Goal: Task Accomplishment & Management: Manage account settings

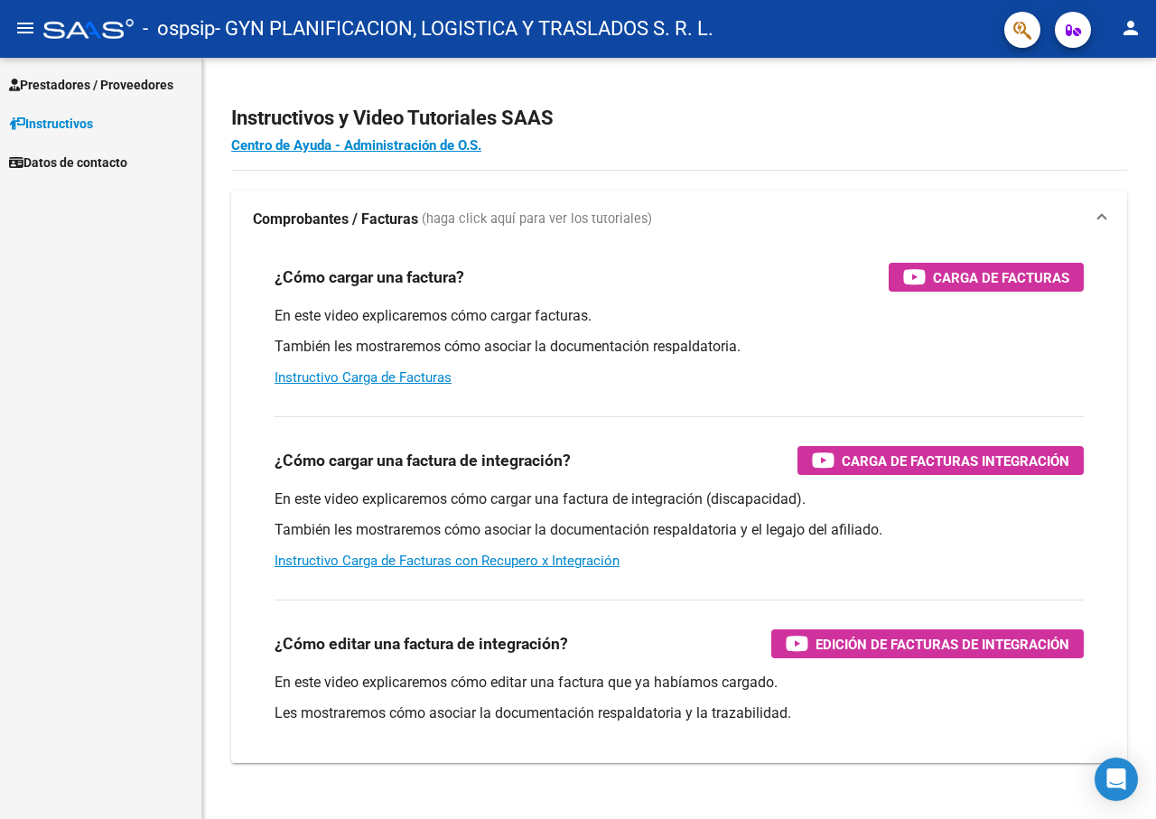
click at [97, 155] on span "Datos de contacto" at bounding box center [68, 163] width 118 height 20
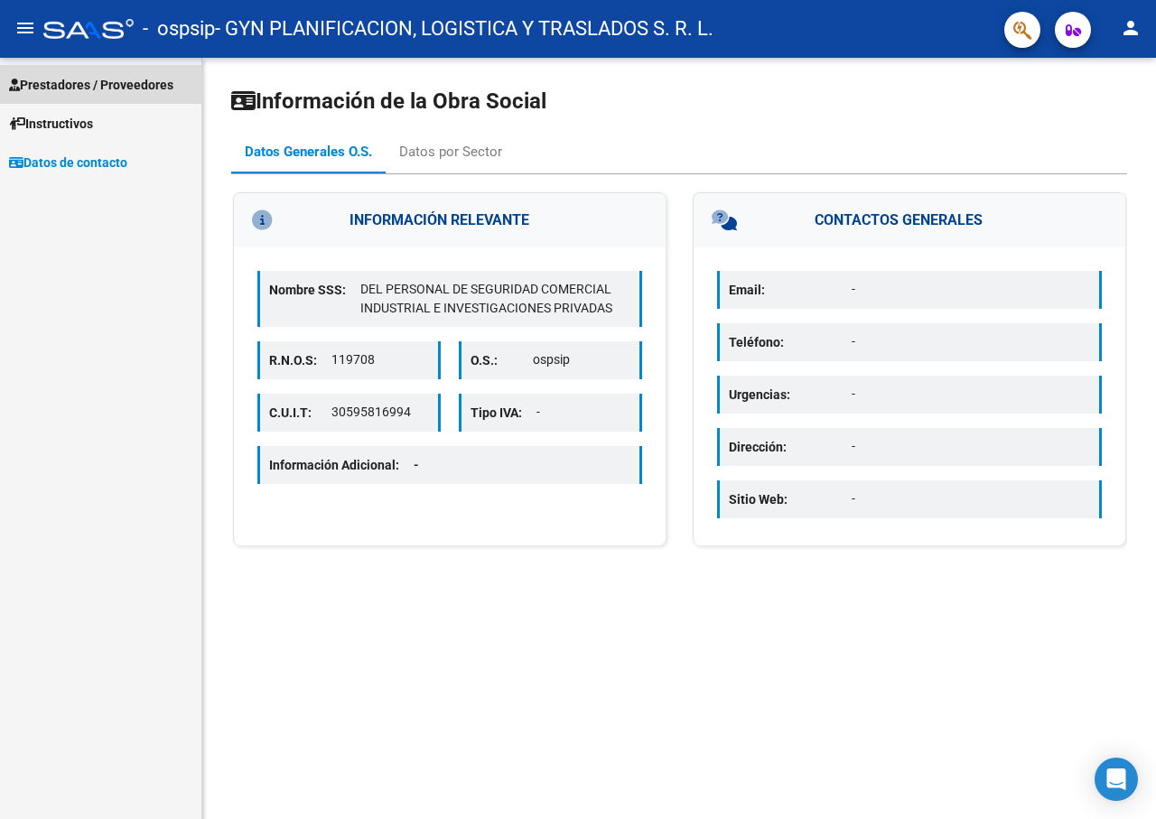
click at [114, 80] on span "Prestadores / Proveedores" at bounding box center [91, 85] width 164 height 20
click at [45, 82] on span "Prestadores / Proveedores" at bounding box center [91, 85] width 164 height 20
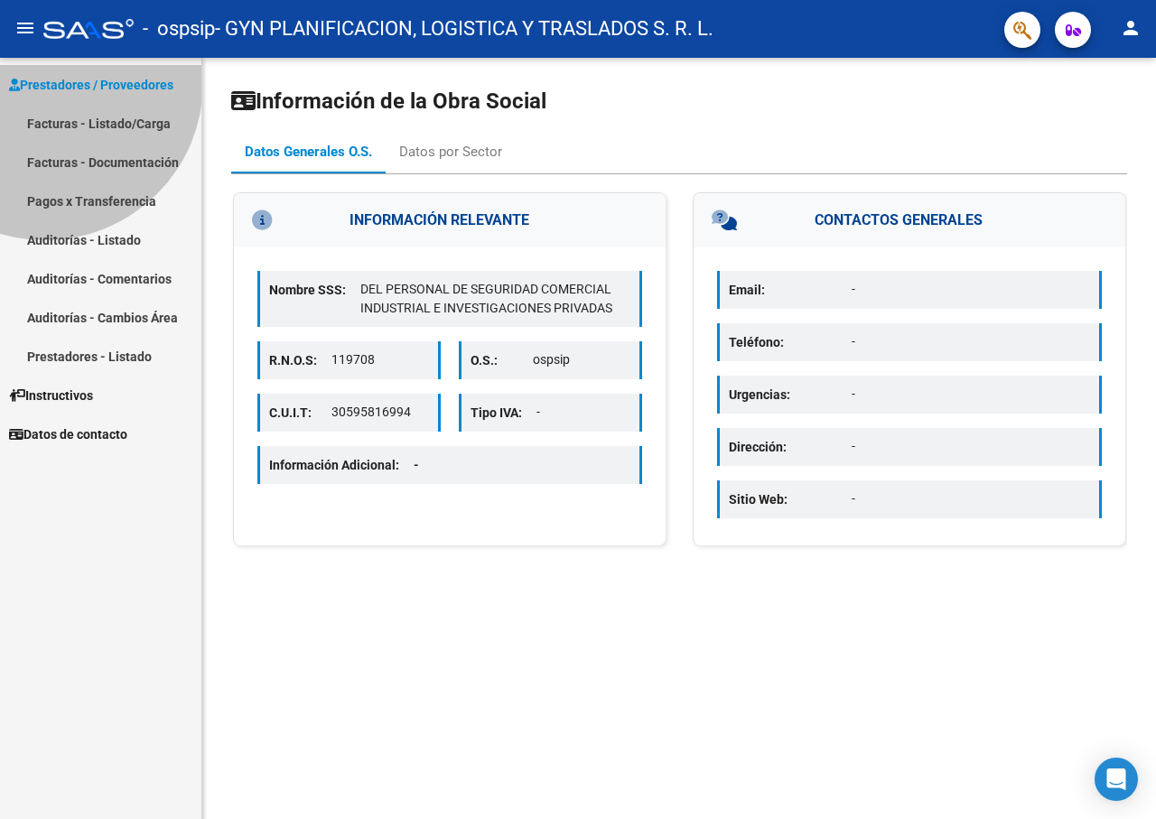
click at [45, 82] on span "Prestadores / Proveedores" at bounding box center [91, 85] width 164 height 20
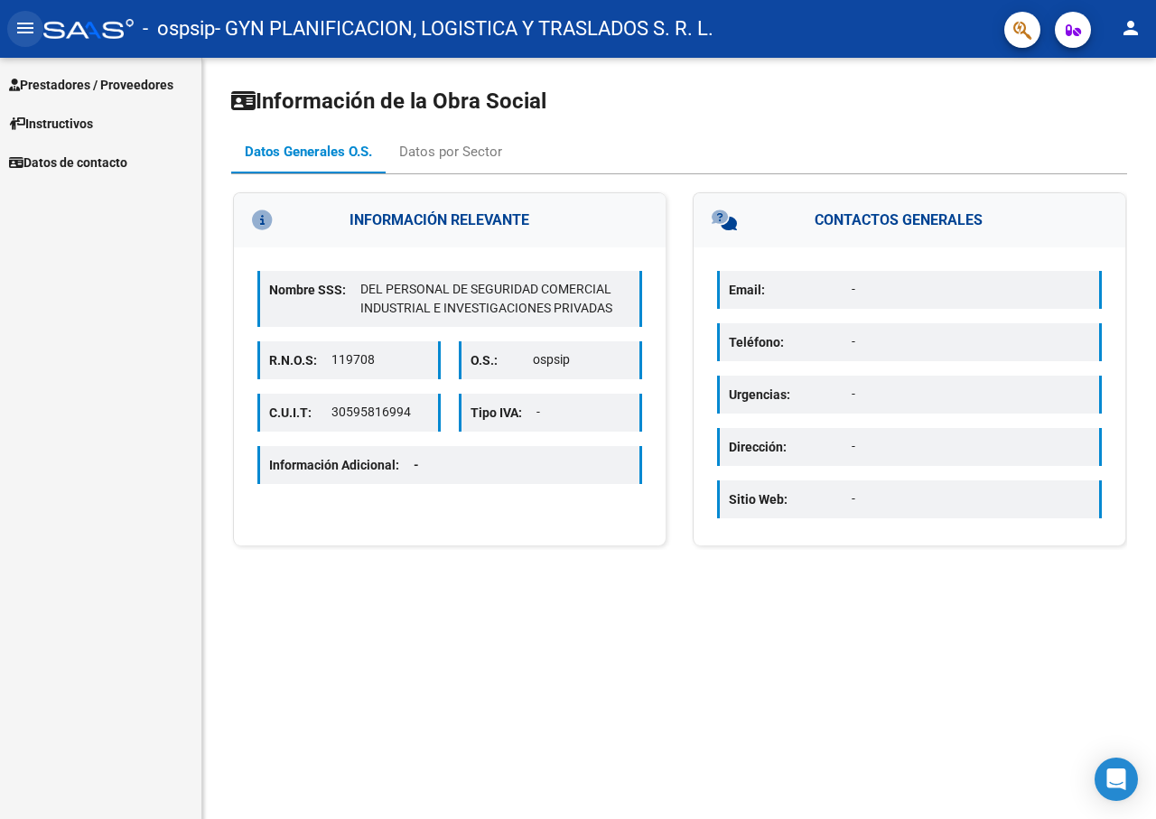
click at [21, 26] on mat-icon "menu" at bounding box center [25, 28] width 22 height 22
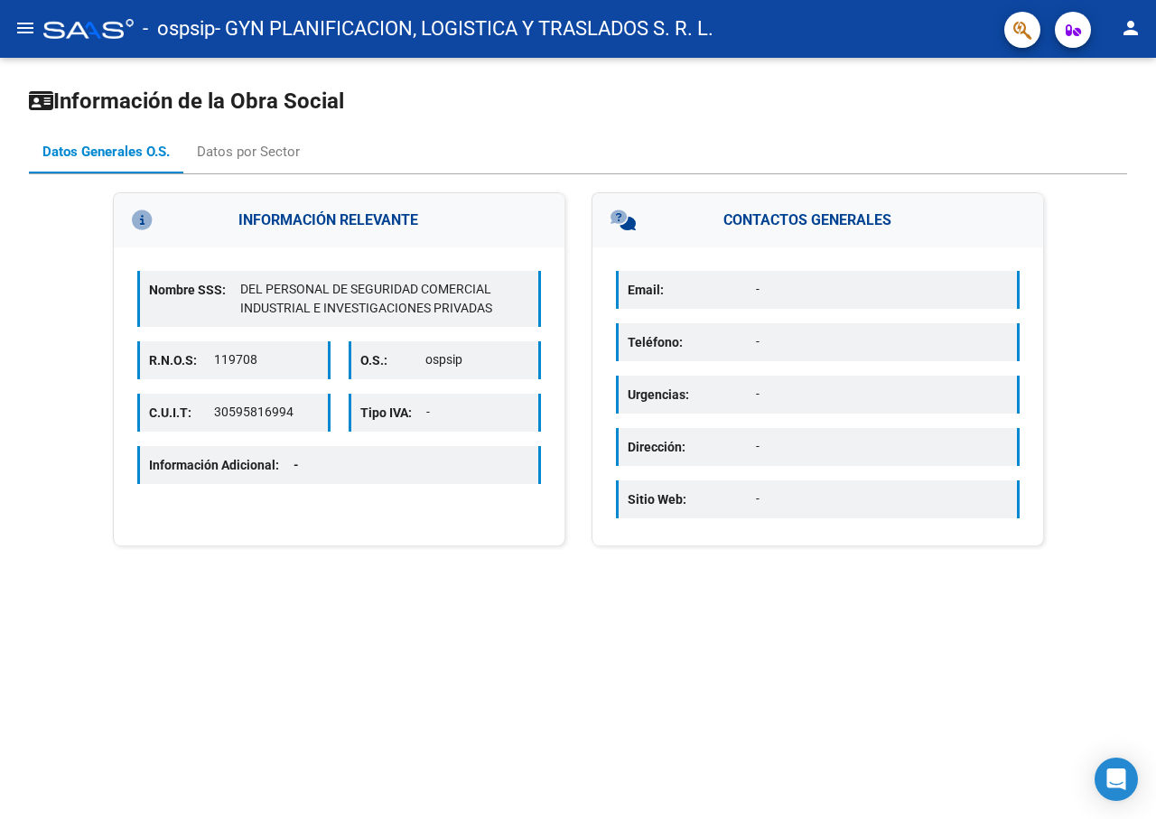
click at [1128, 29] on mat-icon "person" at bounding box center [1131, 28] width 22 height 22
click at [1090, 80] on button "person Mi Perfil" at bounding box center [1094, 75] width 110 height 43
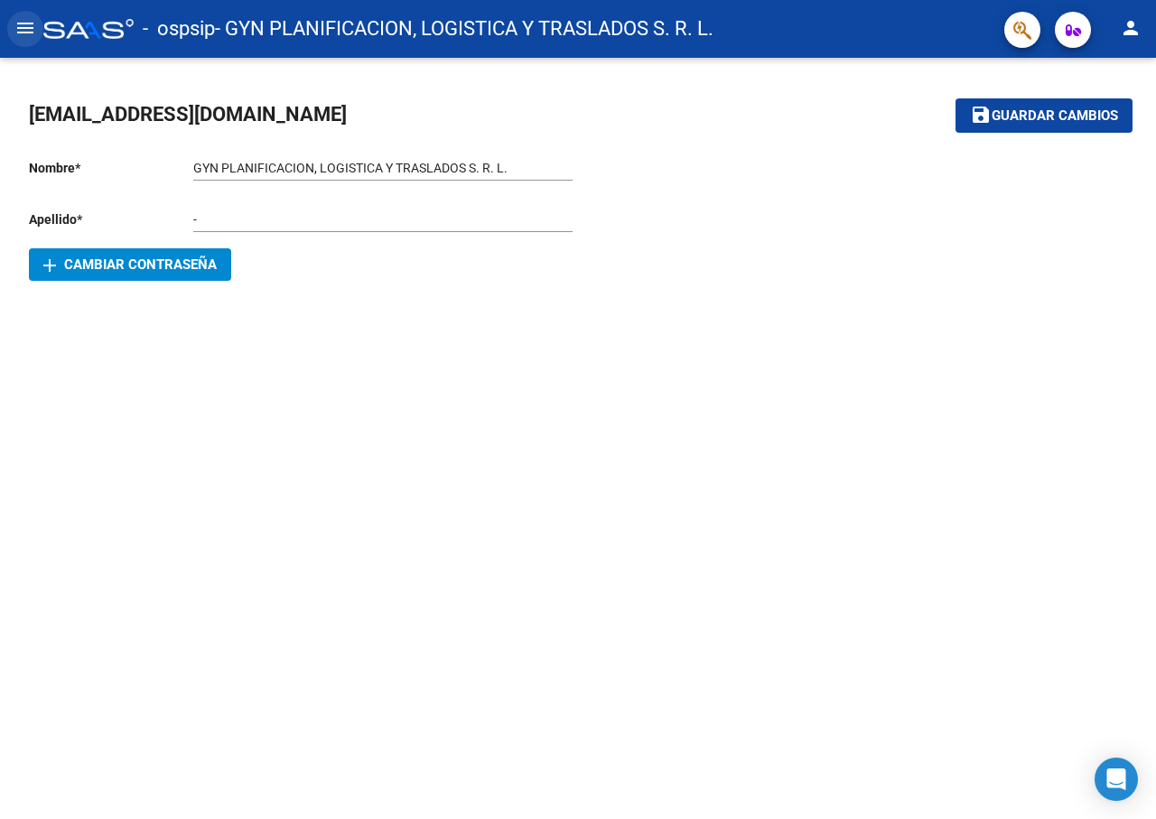
click at [23, 27] on mat-icon "menu" at bounding box center [25, 28] width 22 height 22
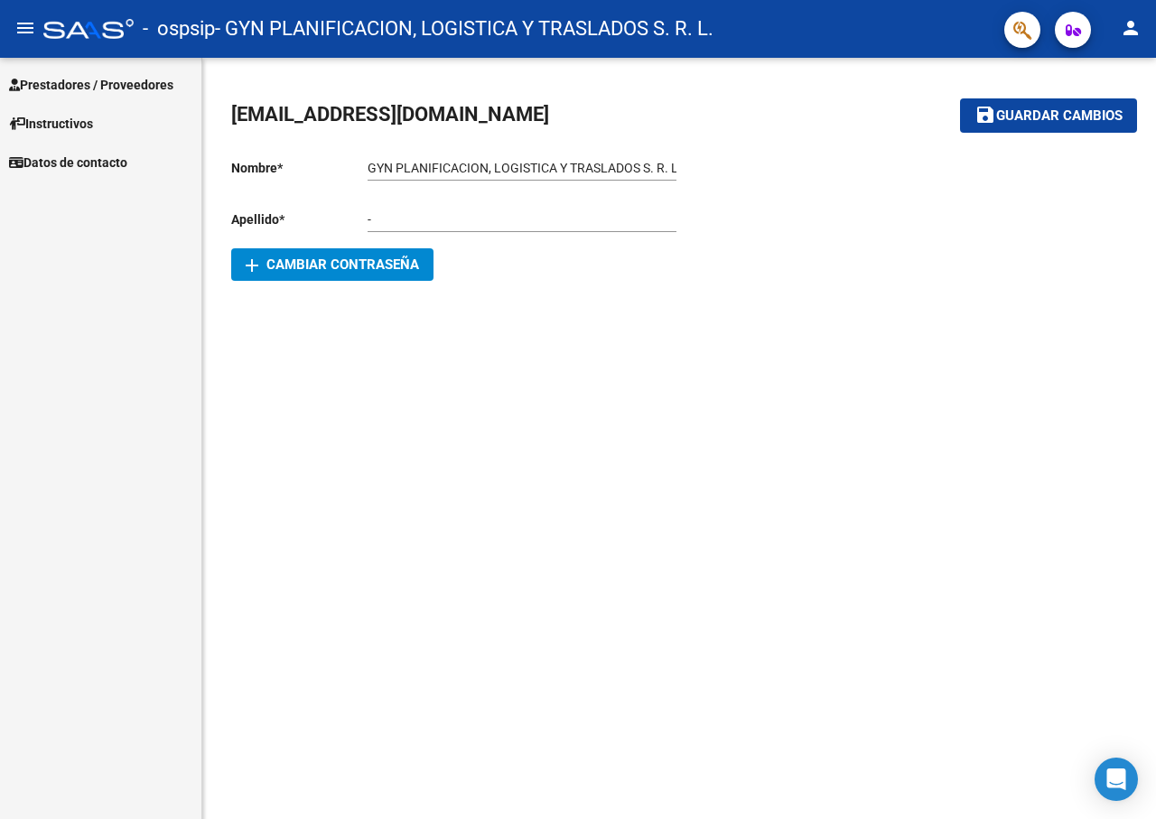
click at [58, 125] on span "Instructivos" at bounding box center [51, 124] width 84 height 20
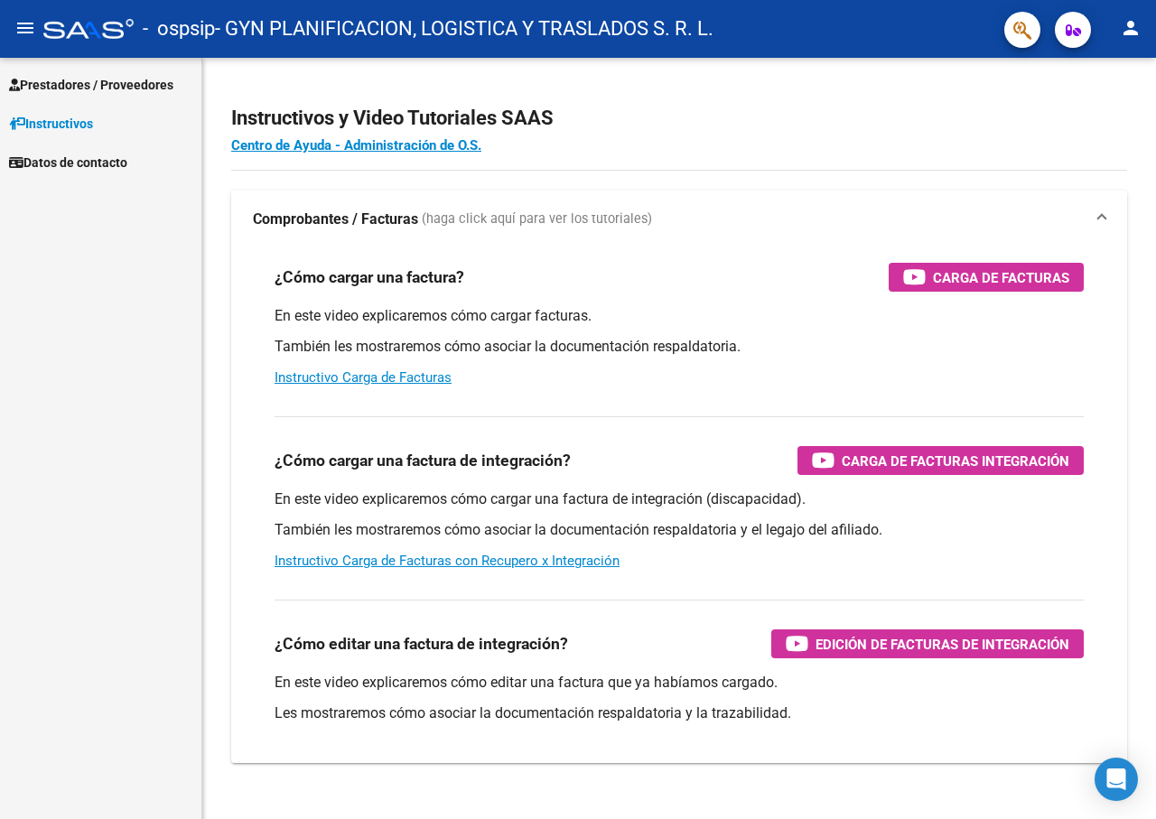
click at [46, 84] on span "Prestadores / Proveedores" at bounding box center [91, 85] width 164 height 20
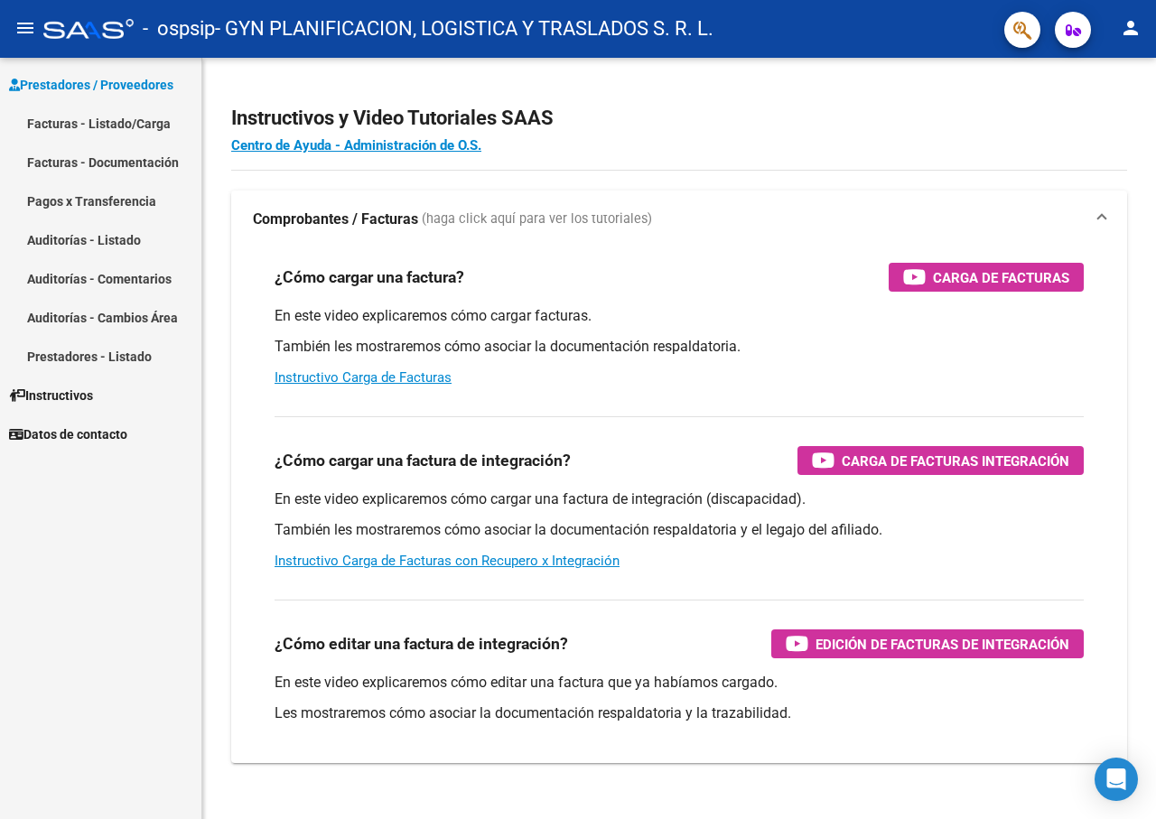
click at [76, 198] on link "Pagos x Transferencia" at bounding box center [100, 201] width 201 height 39
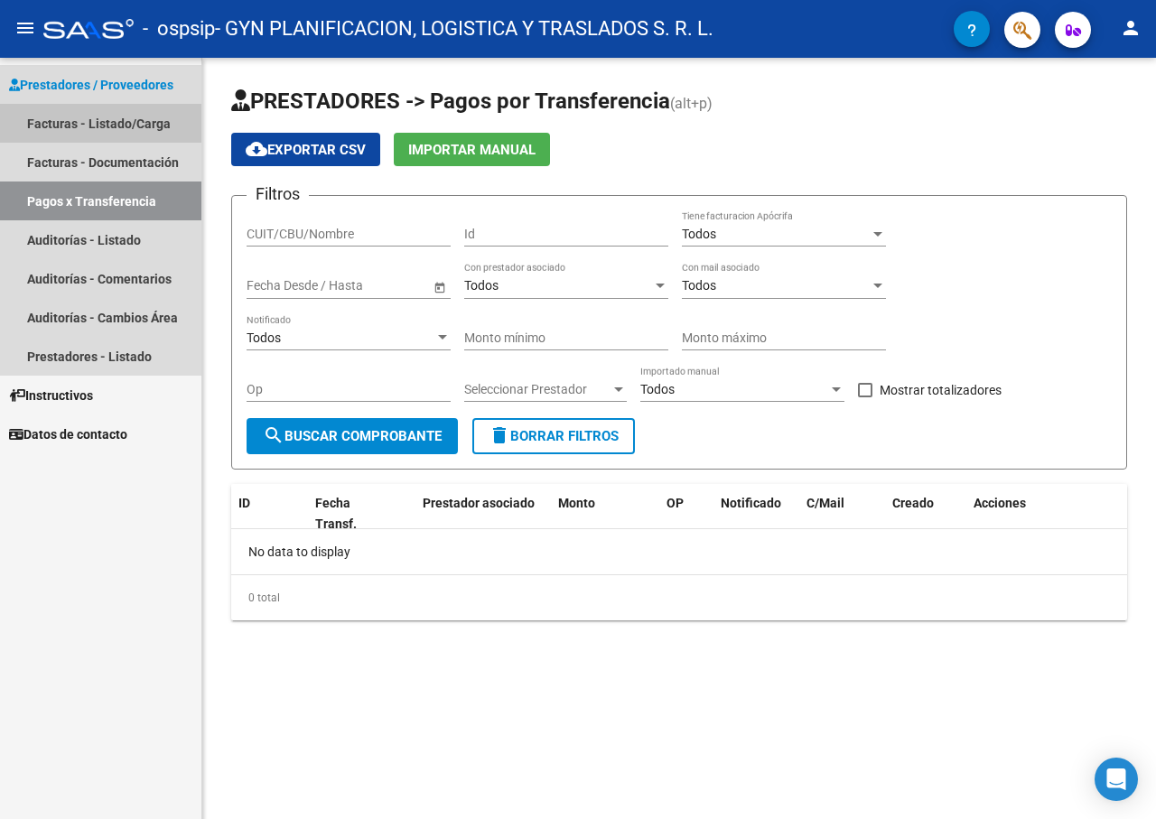
click at [145, 115] on link "Facturas - Listado/Carga" at bounding box center [100, 123] width 201 height 39
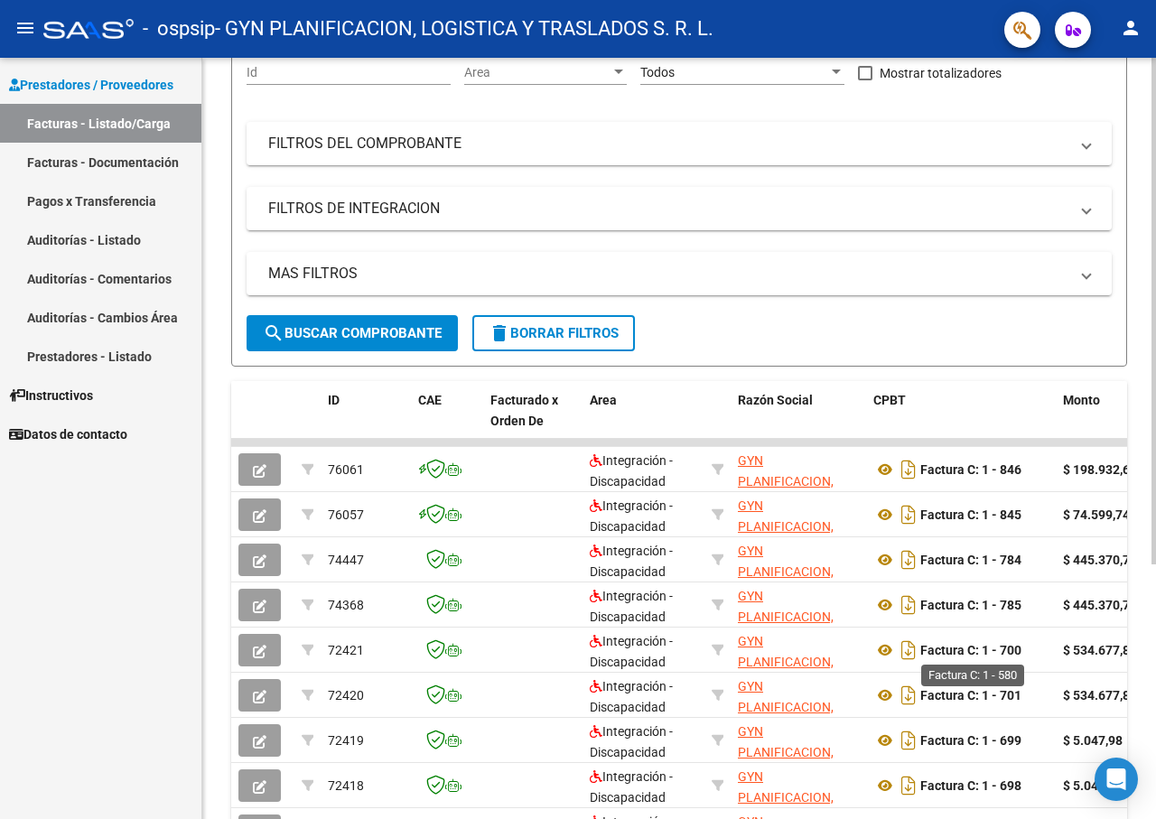
scroll to position [361, 0]
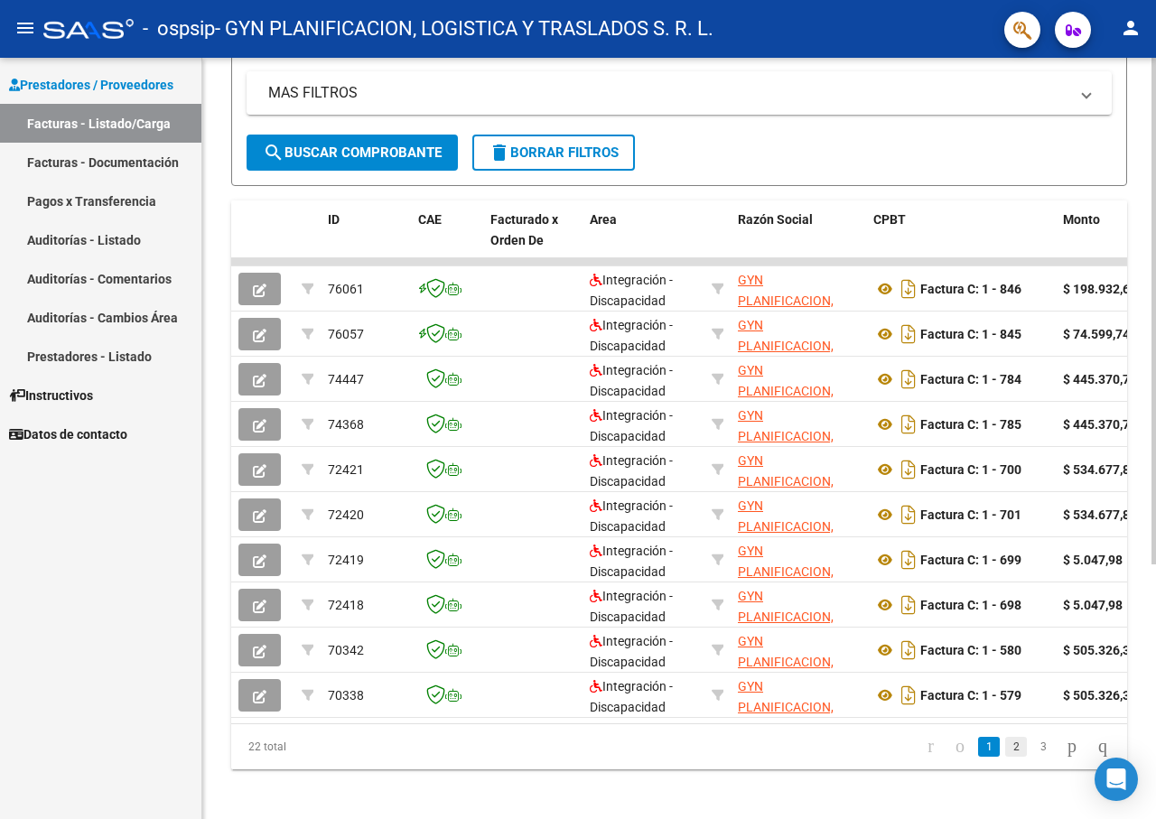
click at [1005, 757] on link "2" at bounding box center [1016, 747] width 22 height 20
click at [978, 757] on link "1" at bounding box center [989, 747] width 22 height 20
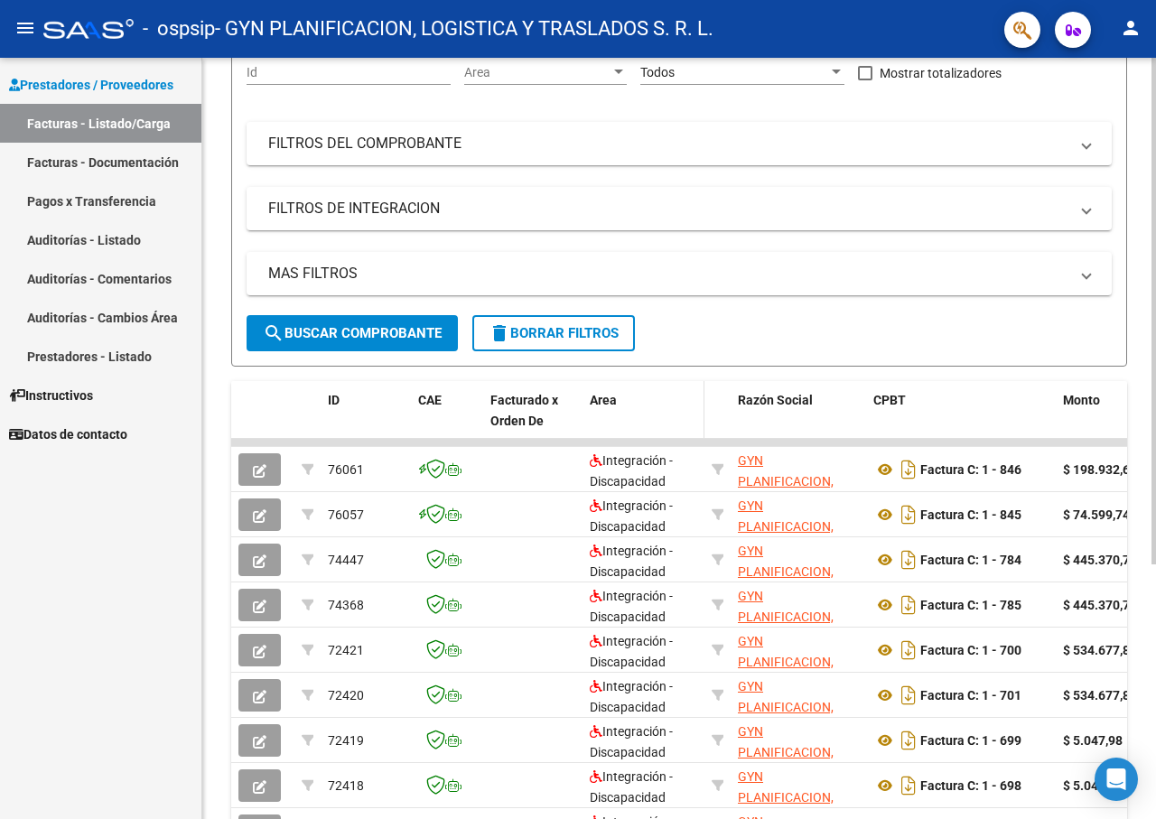
scroll to position [0, 0]
